Goal: Information Seeking & Learning: Learn about a topic

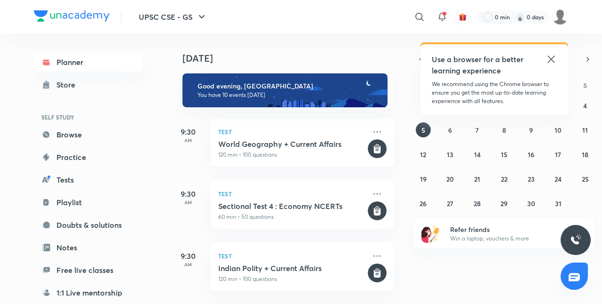
click at [550, 56] on icon at bounding box center [551, 59] width 11 height 11
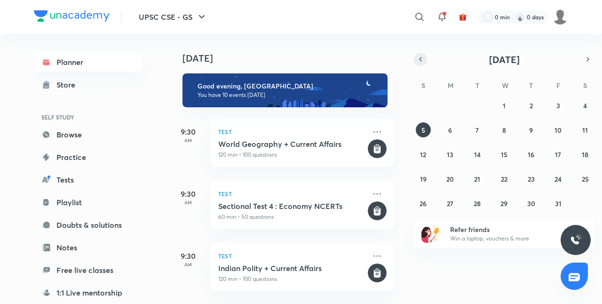
click at [421, 56] on icon "button" at bounding box center [421, 59] width 8 height 8
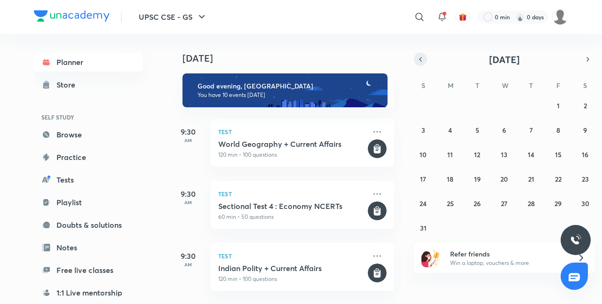
click at [421, 57] on icon "button" at bounding box center [421, 59] width 2 height 4
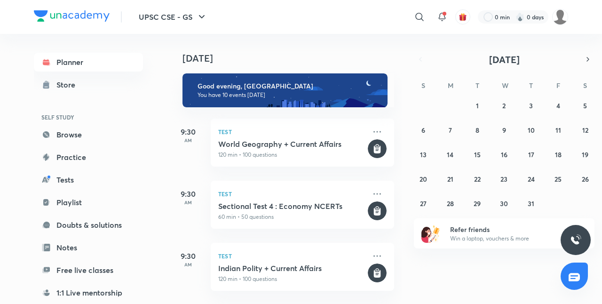
click at [145, 100] on div "Planner Store SELF STUDY Browse Practice Tests Playlist Doubts & solutions Note…" at bounding box center [98, 165] width 128 height 263
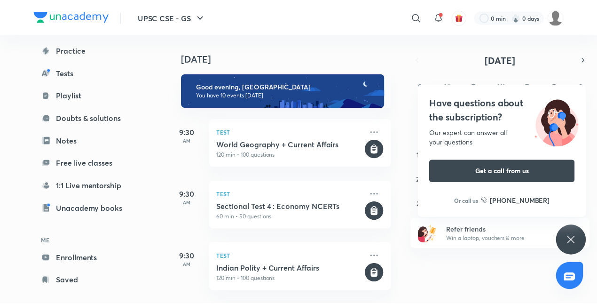
scroll to position [119, 0]
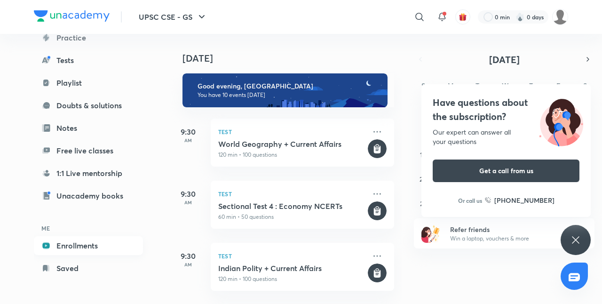
click at [110, 247] on link "Enrollments" at bounding box center [88, 245] width 109 height 19
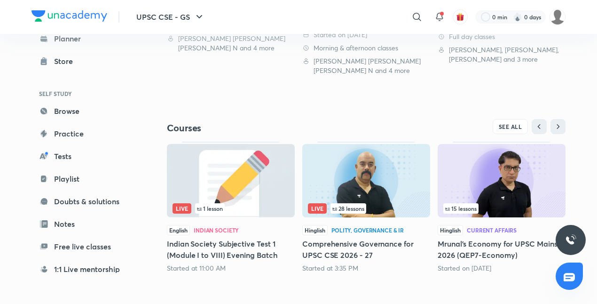
scroll to position [366, 0]
click at [518, 124] on span "SEE ALL" at bounding box center [511, 126] width 24 height 7
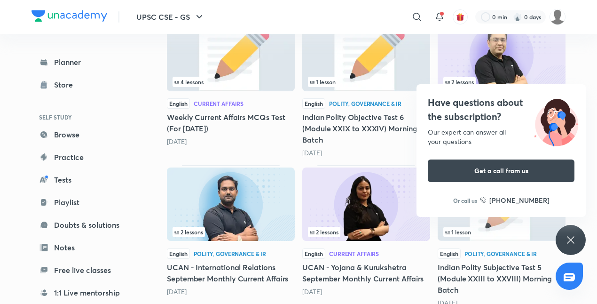
scroll to position [1614, 0]
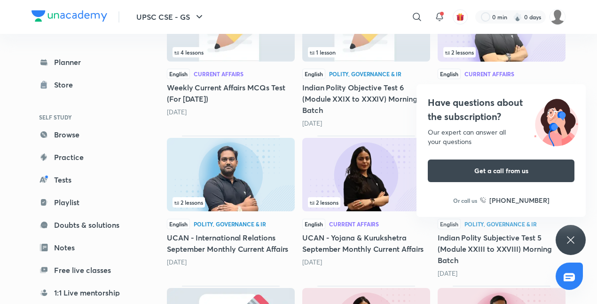
click at [581, 239] on div "Have questions about the subscription? Our expert can answer all your questions…" at bounding box center [571, 240] width 30 height 30
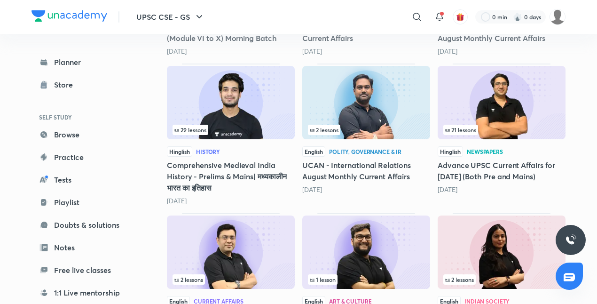
scroll to position [2536, 0]
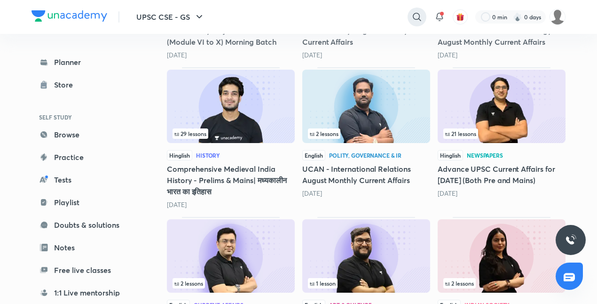
click at [415, 12] on icon at bounding box center [417, 16] width 11 height 11
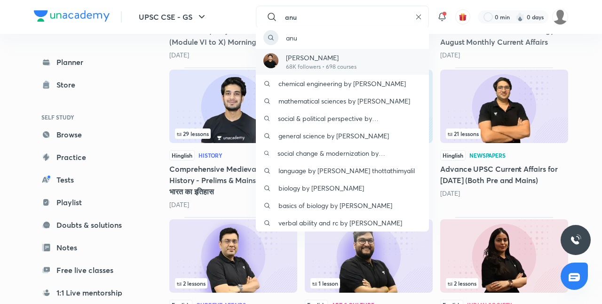
type input "anu"
click at [317, 54] on p "[PERSON_NAME]" at bounding box center [321, 58] width 71 height 10
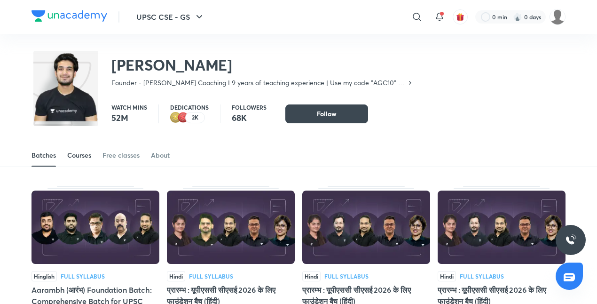
click at [80, 151] on div "Courses" at bounding box center [79, 155] width 24 height 9
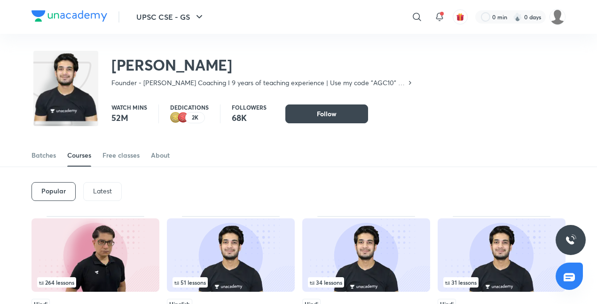
click at [101, 194] on p "Latest" at bounding box center [102, 191] width 19 height 8
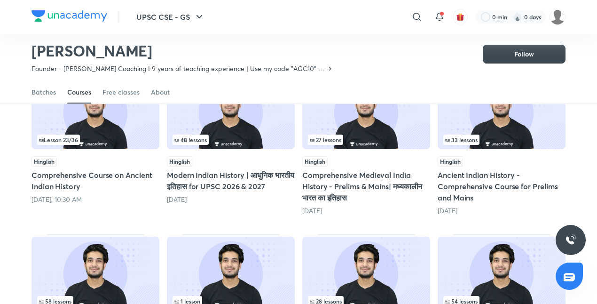
scroll to position [116, 0]
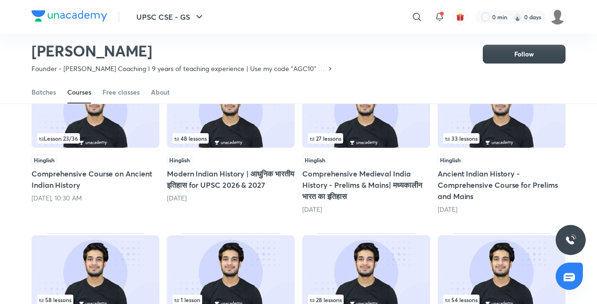
click at [85, 153] on div "Lesson 23 / 36 Hinglish Comprehensive Course on Ancient Indian History Today, 1…" at bounding box center [96, 143] width 128 height 142
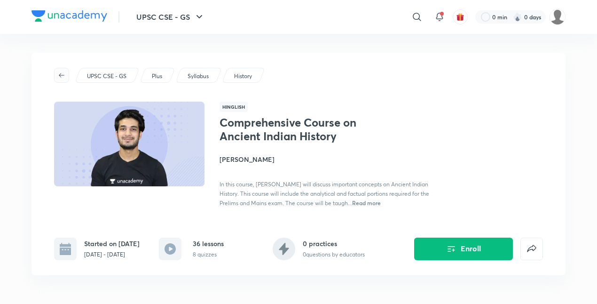
click at [58, 77] on icon "button" at bounding box center [62, 76] width 8 height 8
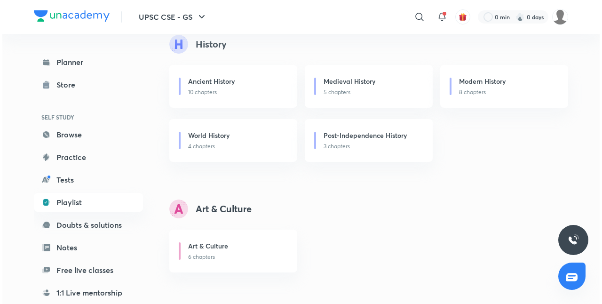
scroll to position [285, 0]
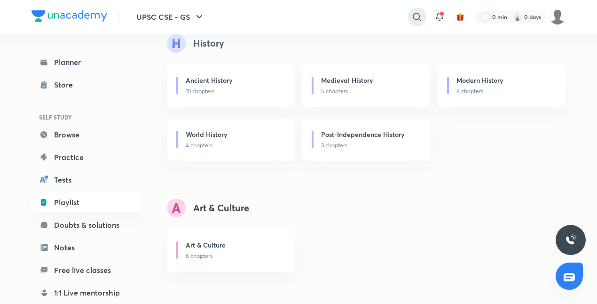
click at [418, 11] on icon at bounding box center [417, 16] width 11 height 11
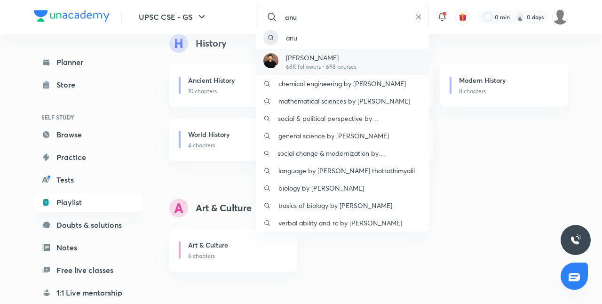
type input "anu"
click at [323, 66] on p "68K followers • 698 courses" at bounding box center [321, 67] width 71 height 8
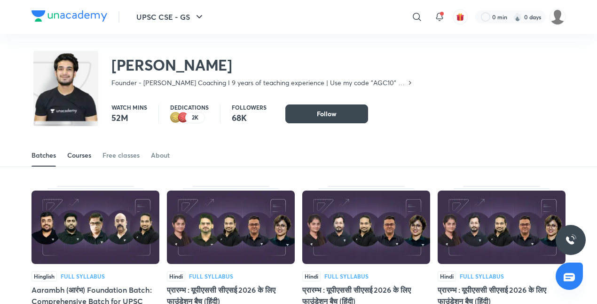
click at [80, 151] on div "Courses" at bounding box center [79, 155] width 24 height 9
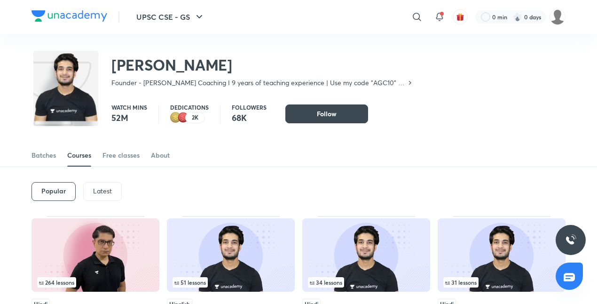
click at [102, 188] on p "Latest" at bounding box center [102, 191] width 19 height 8
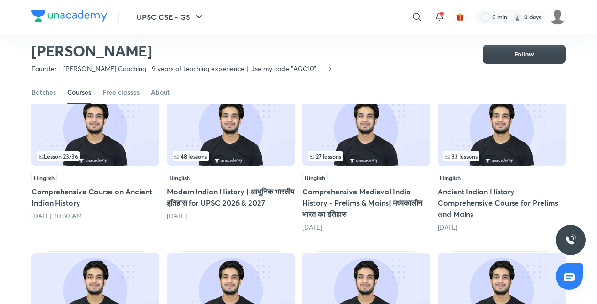
scroll to position [97, 0]
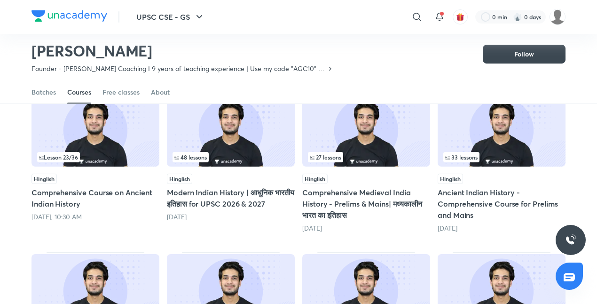
click at [507, 155] on div "33 lessons" at bounding box center [502, 157] width 117 height 10
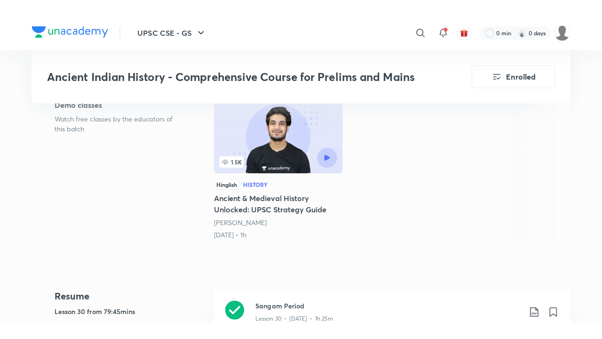
scroll to position [317, 0]
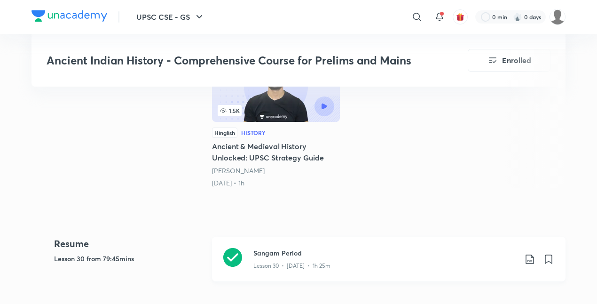
click at [321, 262] on p "Lesson 30 • Jun 18 • 1h 25m" at bounding box center [292, 266] width 77 height 8
